Goal: Task Accomplishment & Management: Manage account settings

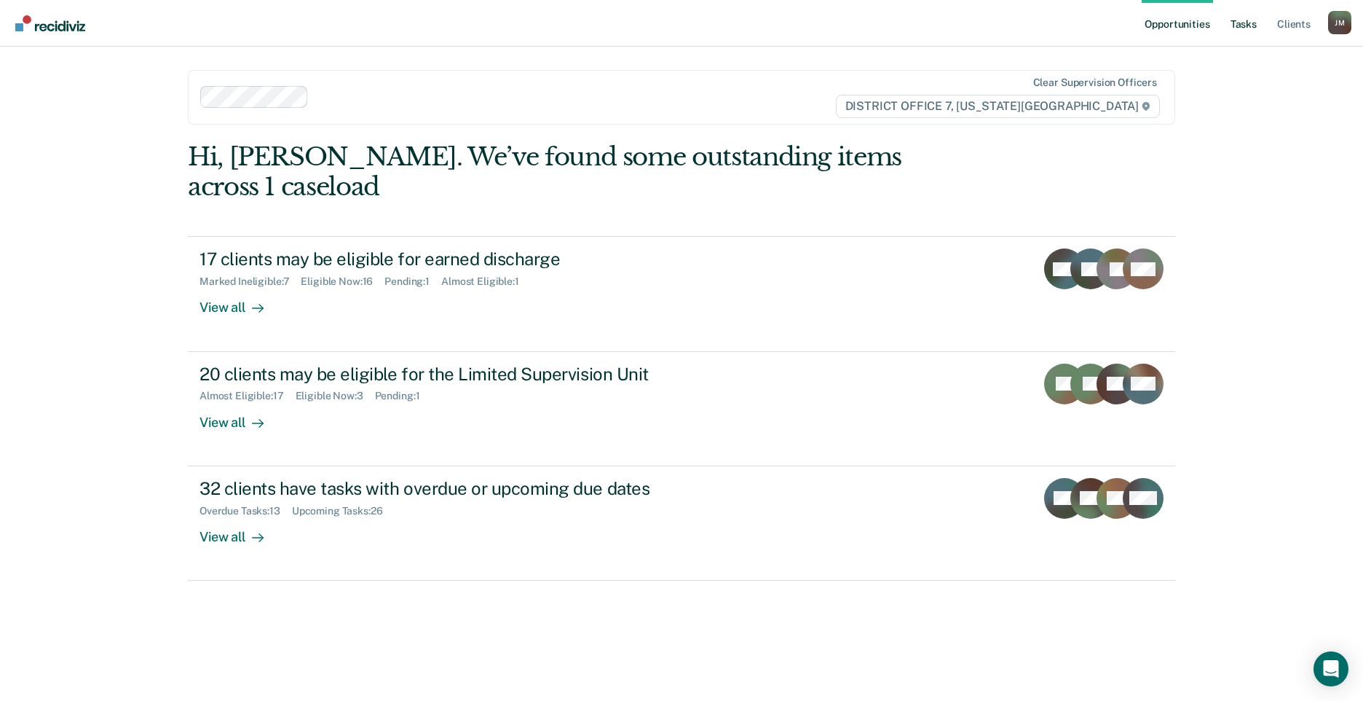
click at [1234, 26] on link "Tasks" at bounding box center [1244, 23] width 32 height 47
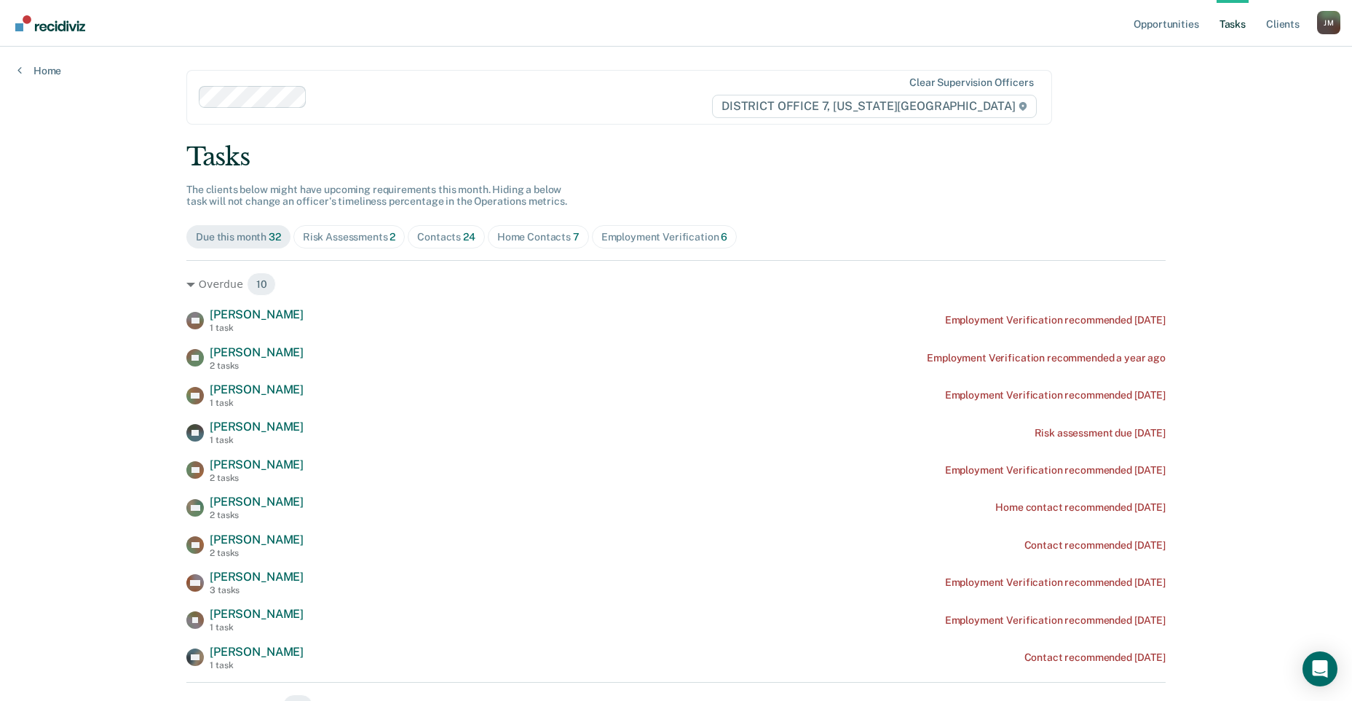
click at [343, 226] on span "Risk Assessments 2" at bounding box center [349, 236] width 112 height 23
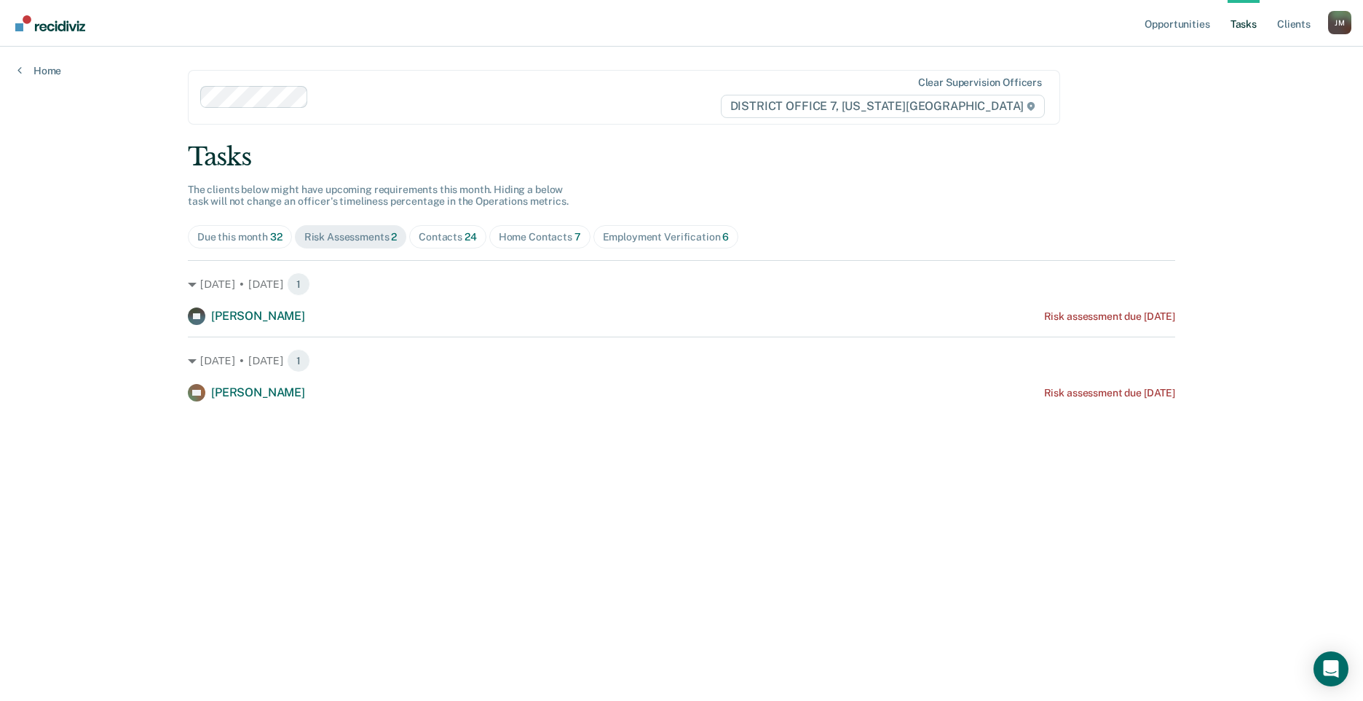
click at [457, 227] on span "Contacts 24" at bounding box center [447, 236] width 77 height 23
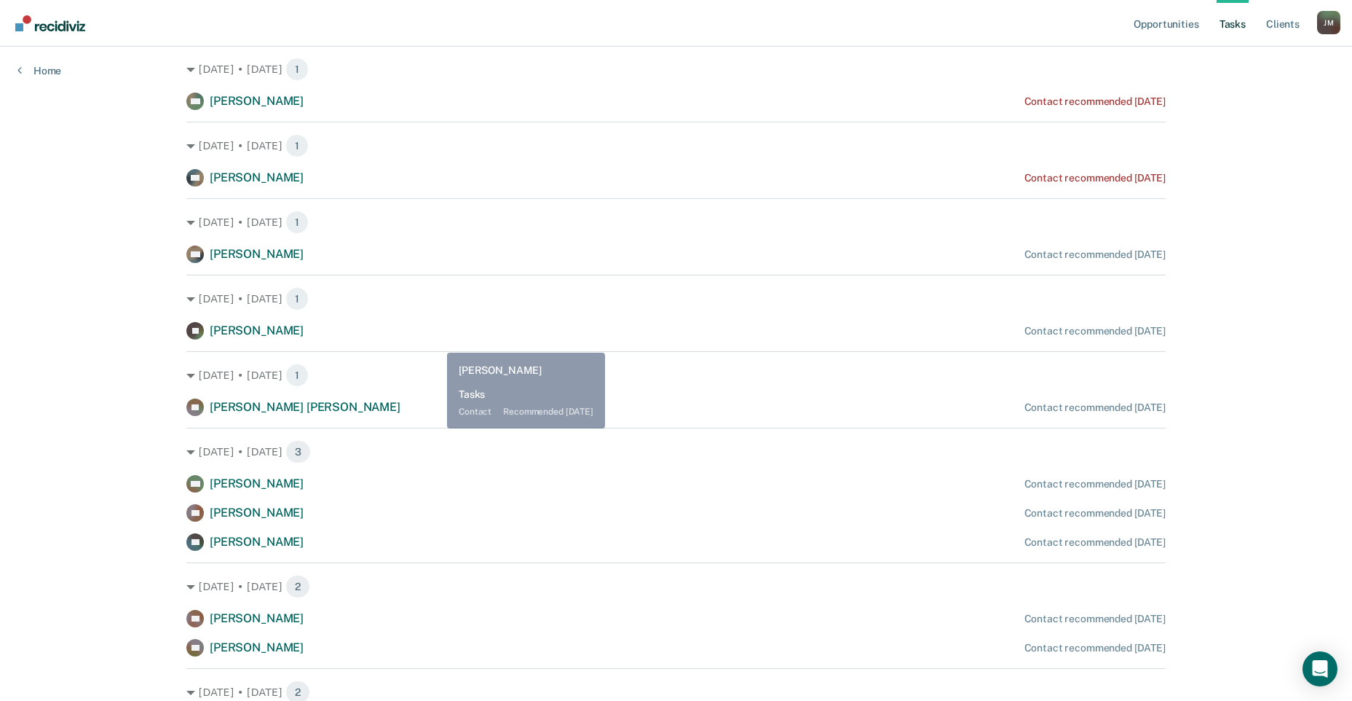
scroll to position [73, 0]
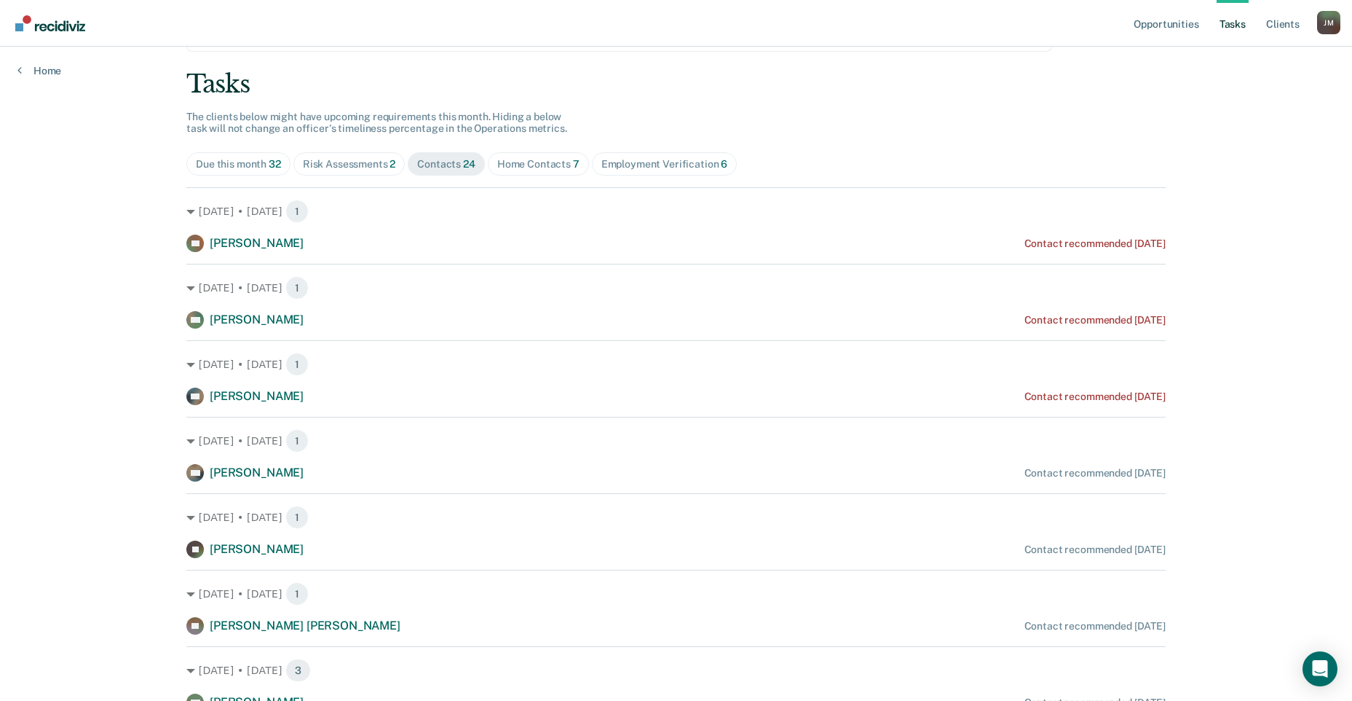
click at [534, 163] on div "Home Contacts 7" at bounding box center [538, 164] width 82 height 12
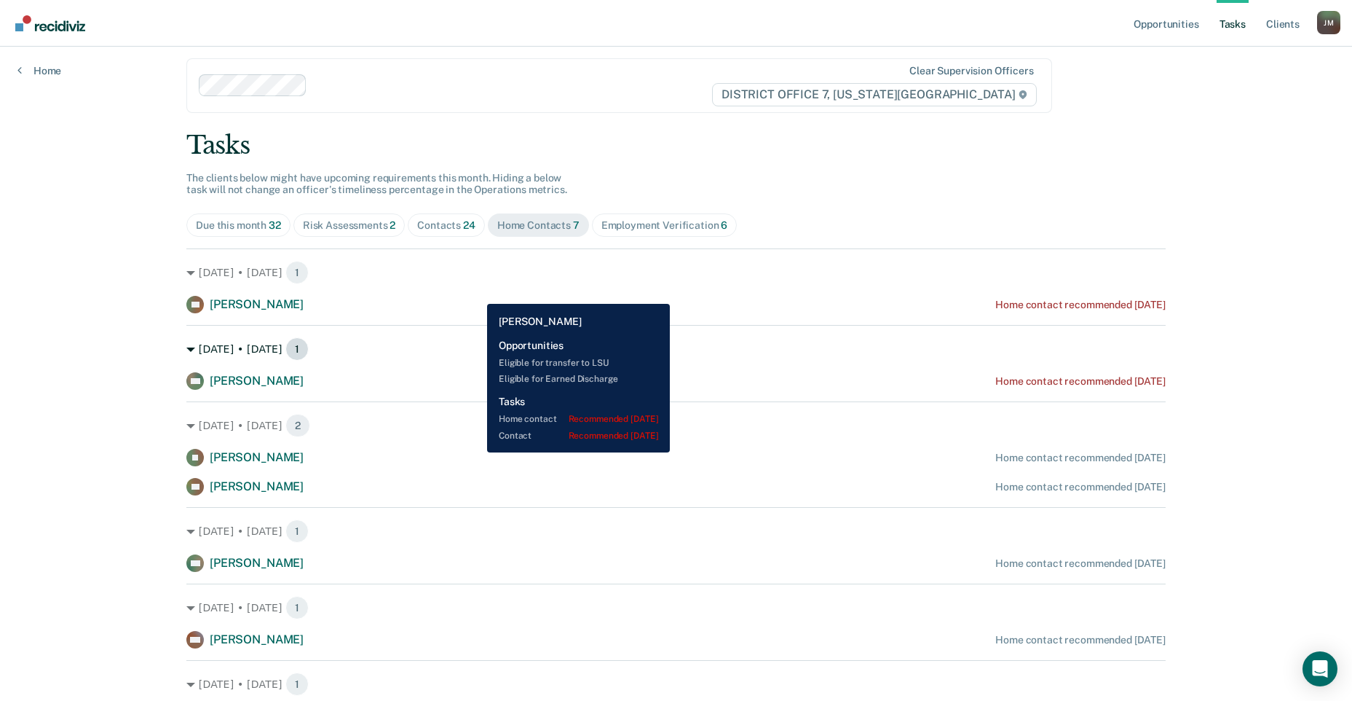
scroll to position [0, 0]
